Goal: Check status: Check status

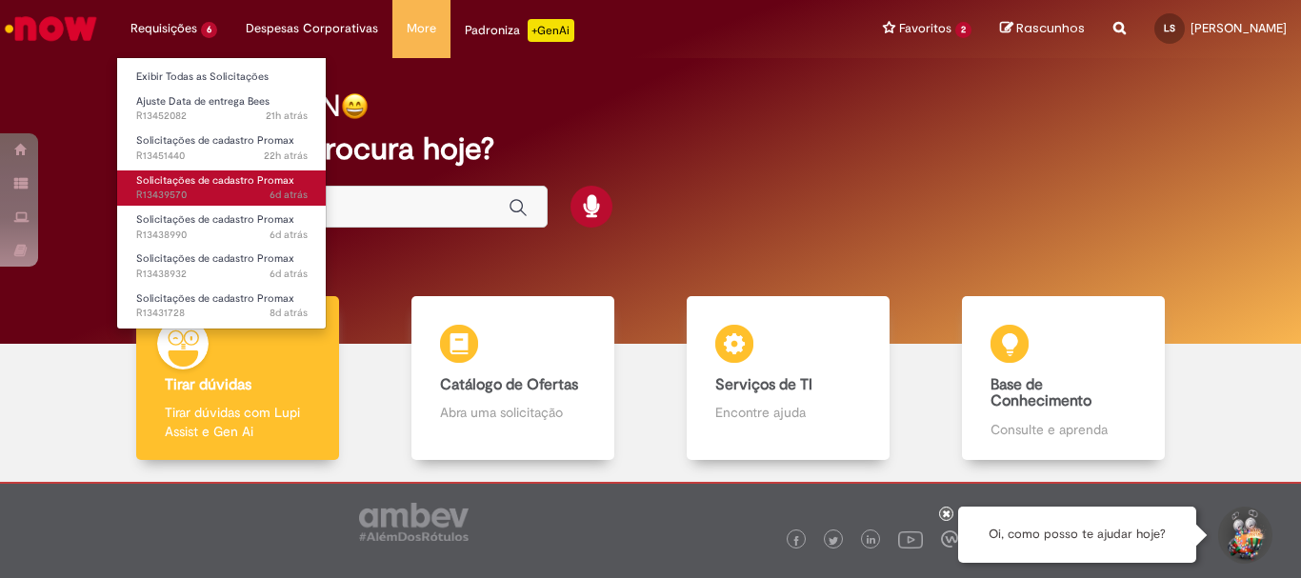
click at [250, 184] on span "Solicitações de cadastro Promax" at bounding box center [215, 180] width 158 height 14
click at [225, 197] on span "6d atrás 6 dias atrás R13439570" at bounding box center [221, 195] width 171 height 15
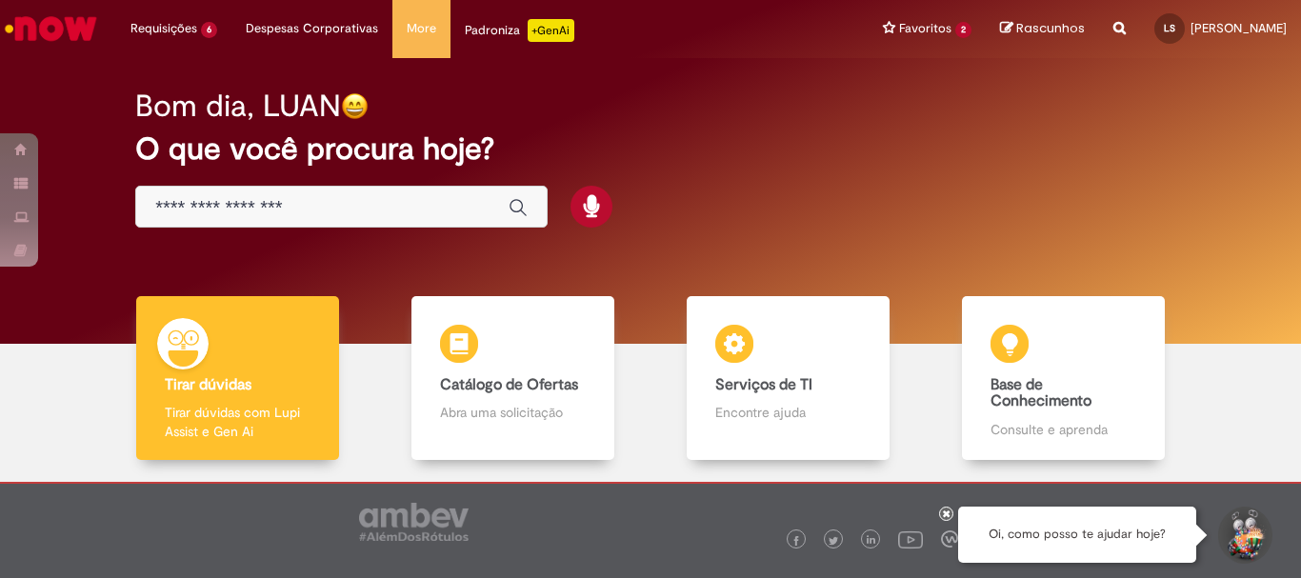
click at [1087, 196] on div "Bom dia, LUAN O que você procura hoje?" at bounding box center [650, 159] width 1097 height 162
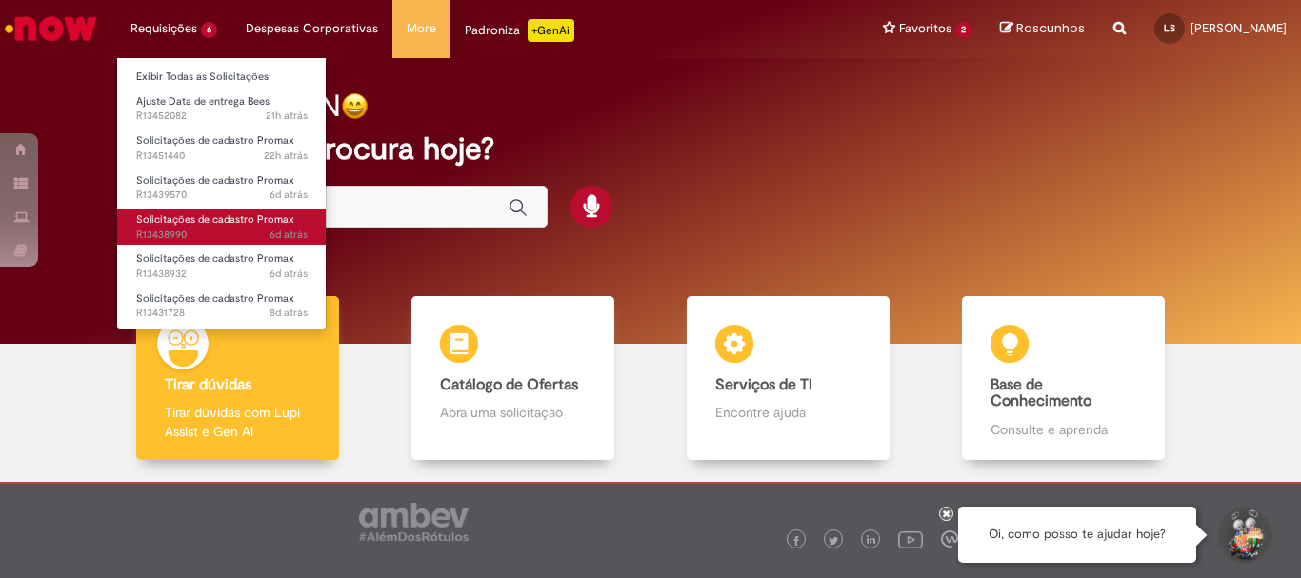
click at [211, 210] on link "Solicitações de cadastro Promax 6d atrás 6 dias atrás R13438990" at bounding box center [222, 227] width 210 height 35
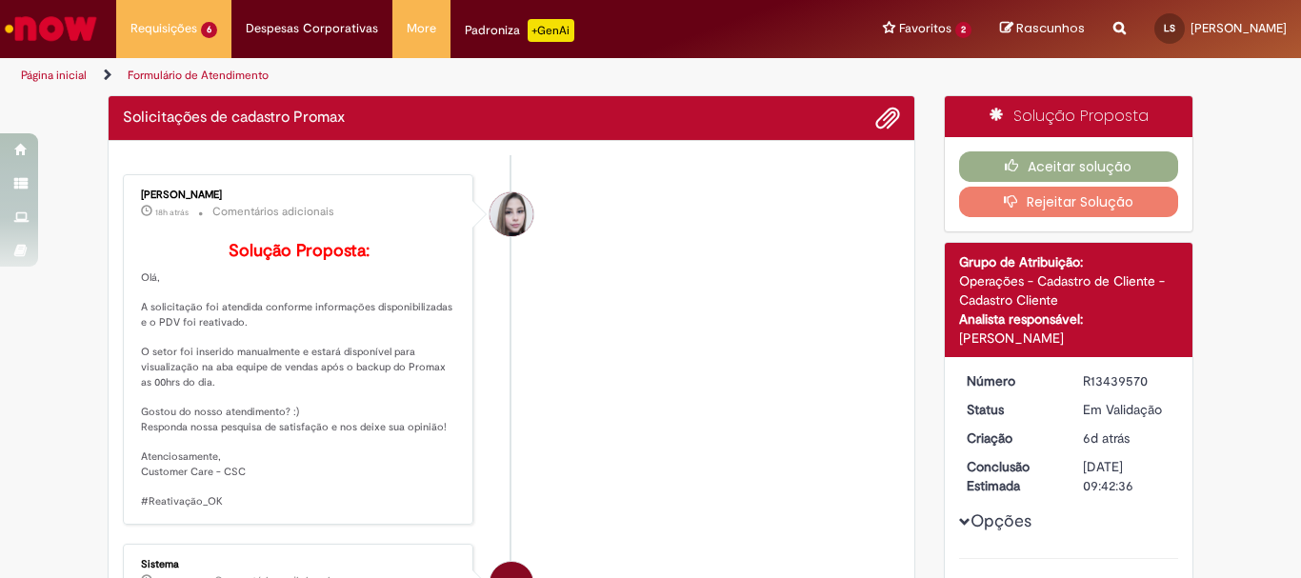
click at [748, 233] on li "[PERSON_NAME] 18h atrás 18 horas atrás Comentários adicionais Solução Proposta:…" at bounding box center [511, 349] width 777 height 351
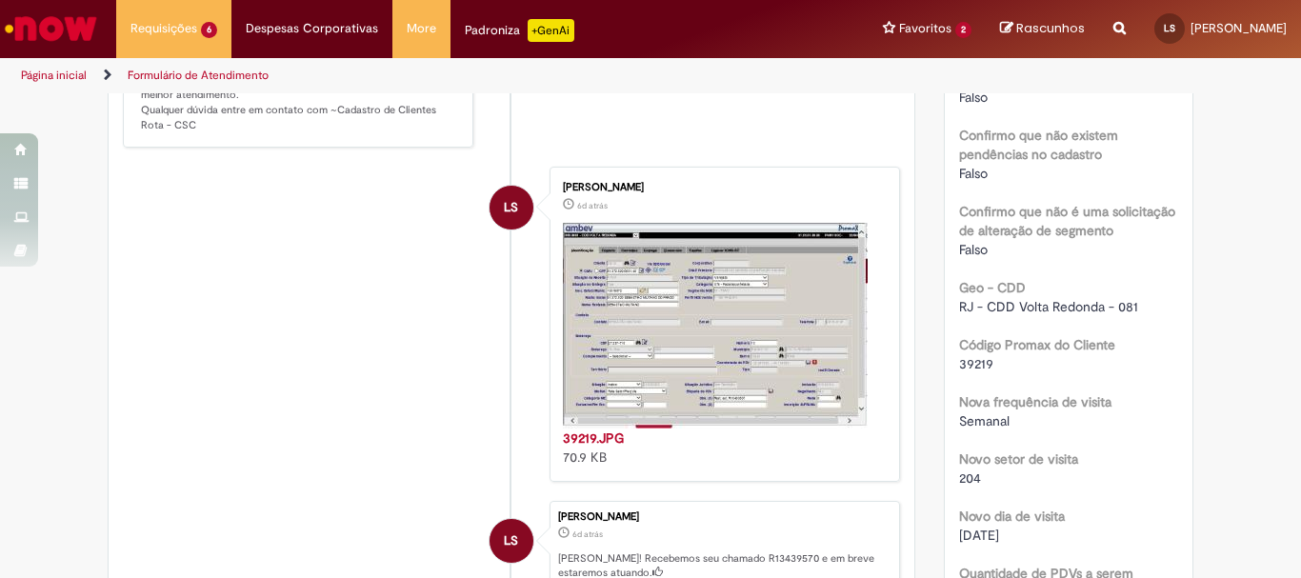
scroll to position [1238, 0]
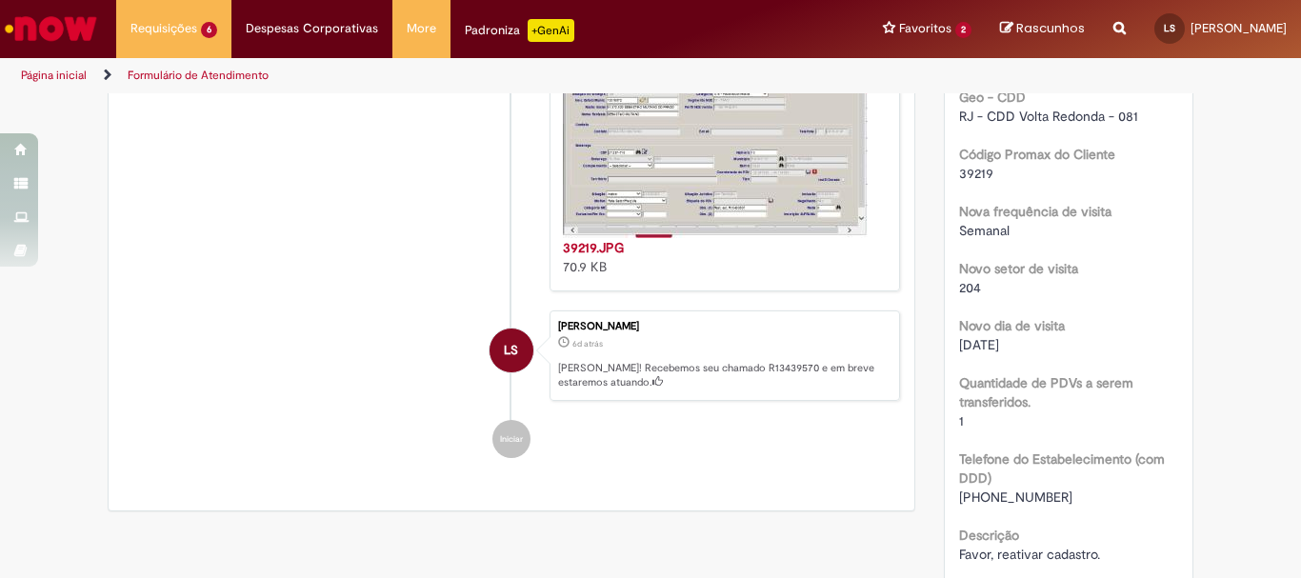
click at [969, 165] on span "39219" at bounding box center [976, 173] width 34 height 17
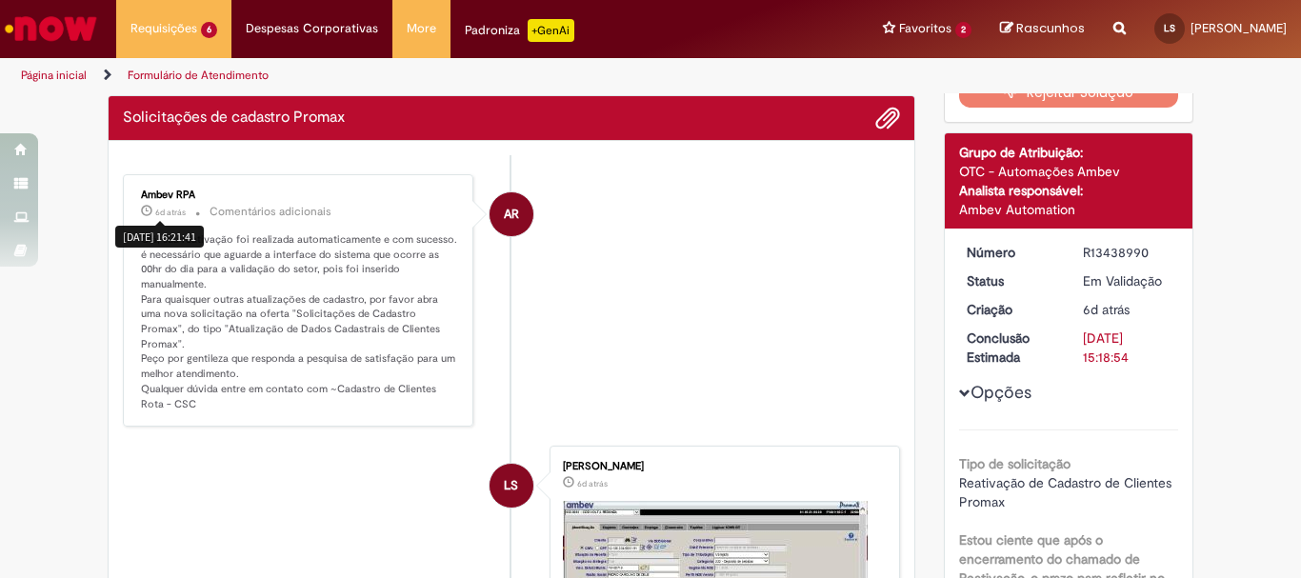
scroll to position [0, 0]
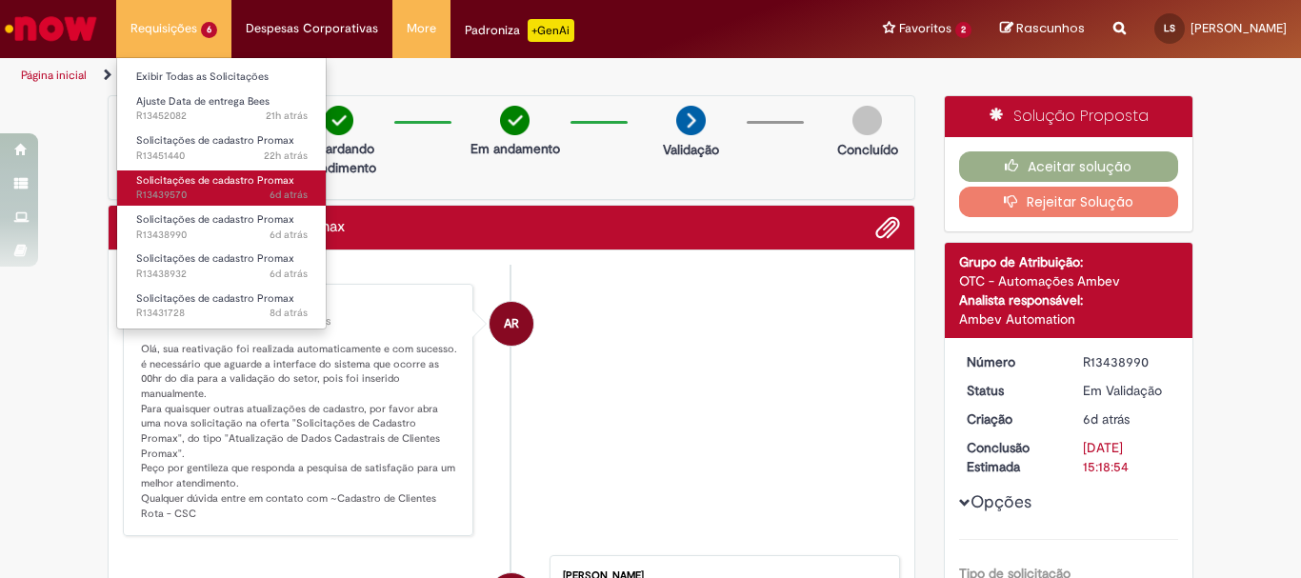
click at [252, 187] on span "Solicitações de cadastro Promax" at bounding box center [215, 180] width 158 height 14
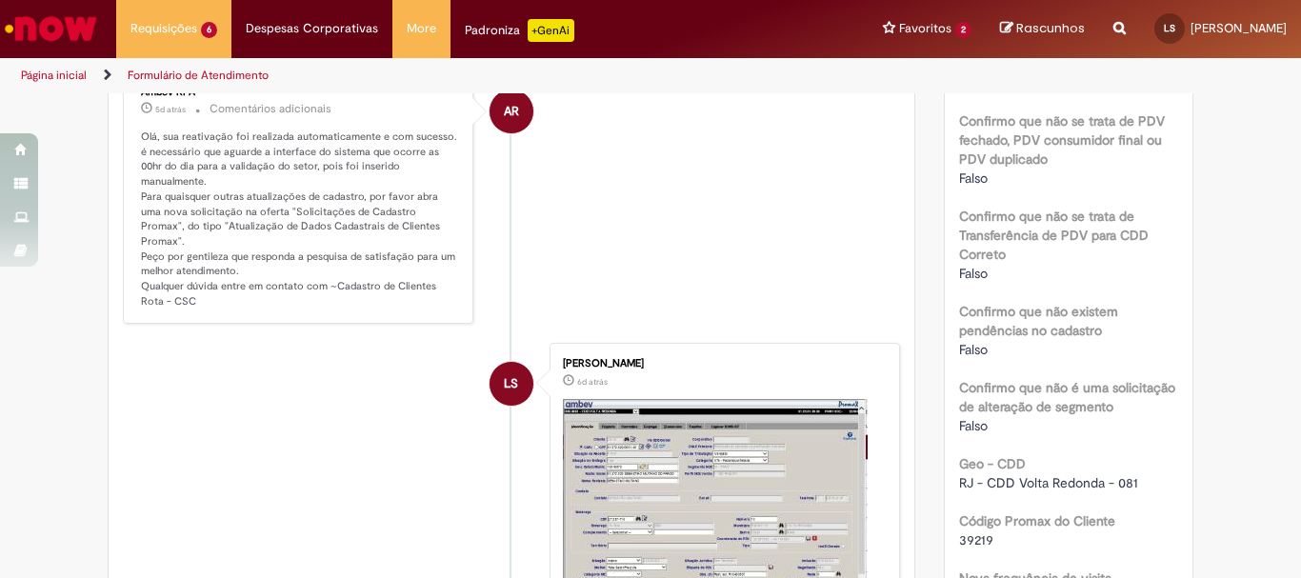
scroll to position [967, 0]
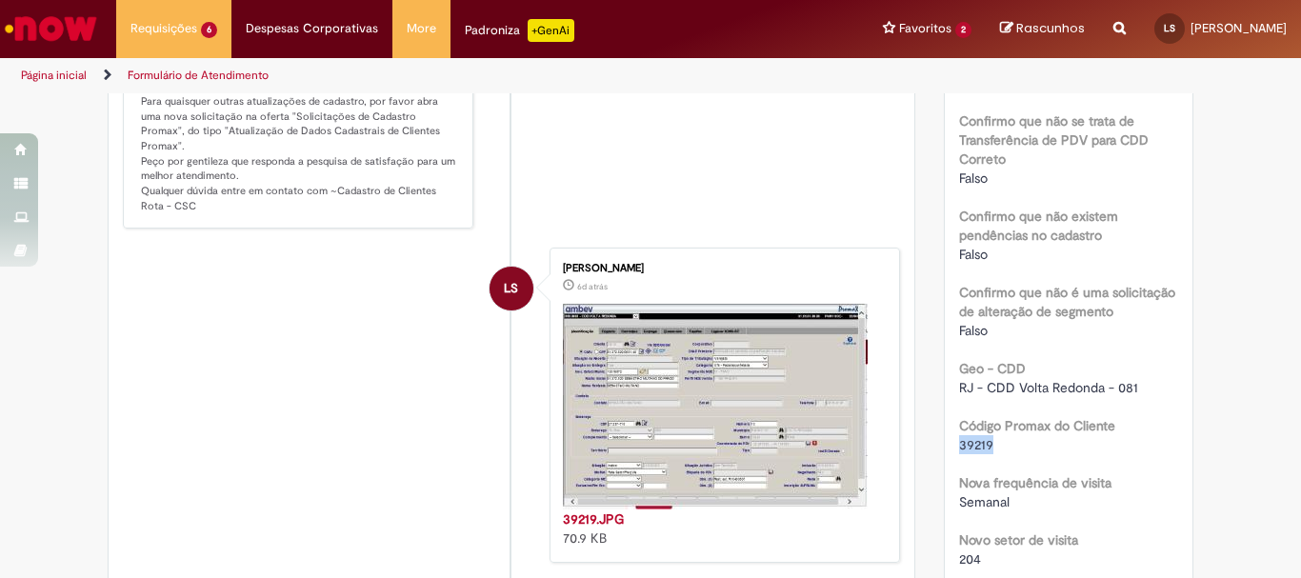
drag, startPoint x: 948, startPoint y: 425, endPoint x: 1007, endPoint y: 425, distance: 59.1
click at [1007, 425] on div "Número R13439570 Status Em [GEOGRAPHIC_DATA] Criação 6d atrás 6 dias atrás Conc…" at bounding box center [1069, 155] width 249 height 1531
copy span "39219"
click at [1245, 261] on div "Verificar Código de Barras Aguardando Aprovação Aguardando atendimento Em andam…" at bounding box center [650, 109] width 1301 height 1960
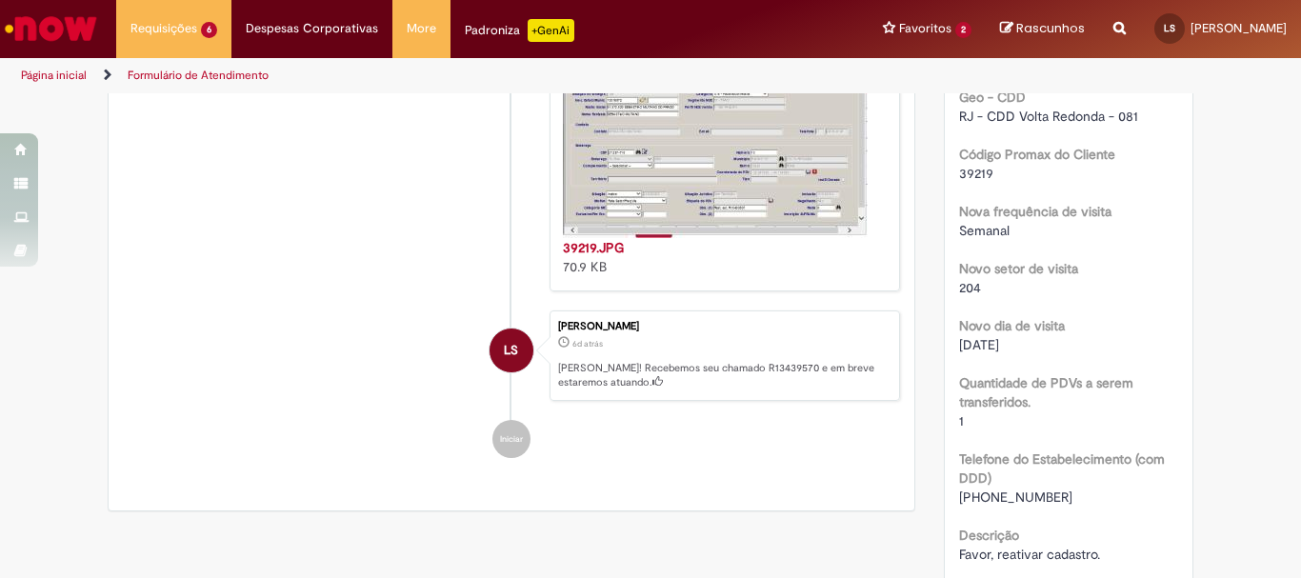
scroll to position [952, 0]
